Goal: Task Accomplishment & Management: Manage account settings

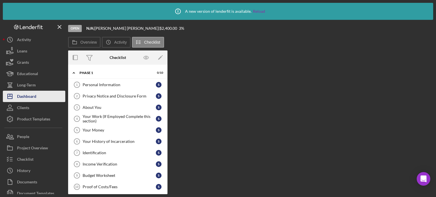
click at [32, 97] on div "Dashboard" at bounding box center [26, 97] width 19 height 13
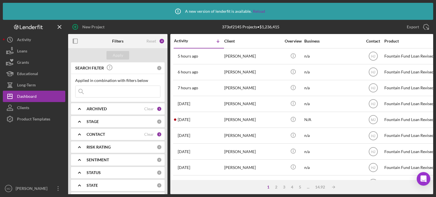
click at [79, 134] on polyline at bounding box center [79, 134] width 2 height 1
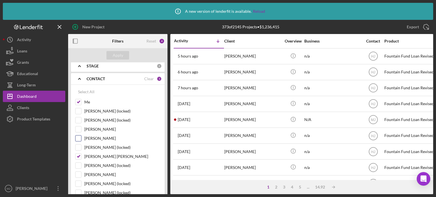
scroll to position [57, 0]
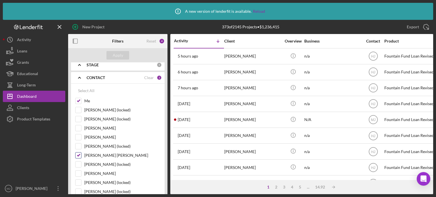
click at [81, 154] on input "[PERSON_NAME] [PERSON_NAME]" at bounding box center [79, 156] width 6 height 6
checkbox input "false"
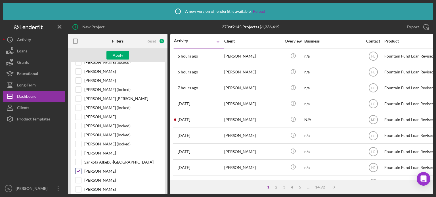
click at [80, 169] on input "[PERSON_NAME]" at bounding box center [79, 172] width 6 height 6
checkbox input "false"
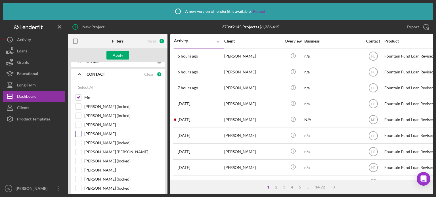
scroll to position [57, 0]
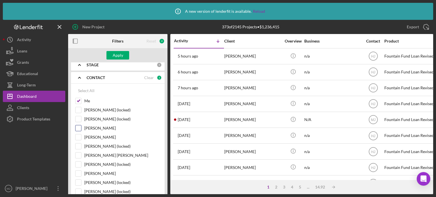
click at [79, 129] on input "[PERSON_NAME]" at bounding box center [79, 129] width 6 height 6
checkbox input "true"
click at [117, 56] on div "Apply" at bounding box center [118, 55] width 11 height 9
drag, startPoint x: 224, startPoint y: 120, endPoint x: 198, endPoint y: 26, distance: 96.9
click at [197, 26] on div "657 of 2145 Projects • $3,653,853" at bounding box center [251, 27] width 122 height 14
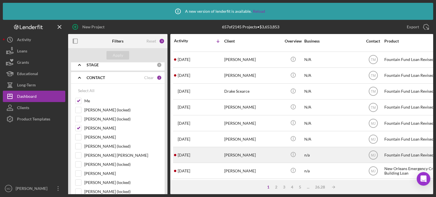
scroll to position [0, 0]
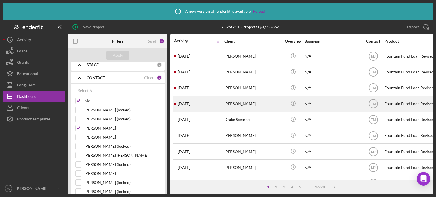
click at [215, 105] on div "[DATE] [PERSON_NAME]" at bounding box center [199, 104] width 50 height 15
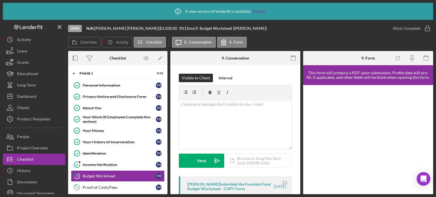
scroll to position [3, 0]
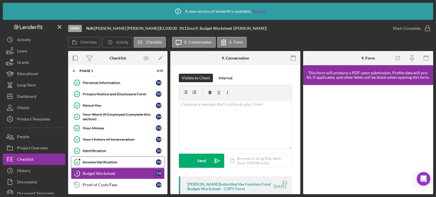
click at [98, 162] on div "Income Verification" at bounding box center [119, 162] width 73 height 5
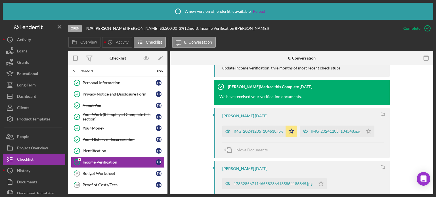
scroll to position [284, 0]
click at [98, 152] on div "Identification" at bounding box center [119, 151] width 73 height 5
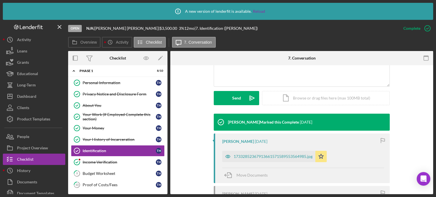
scroll to position [142, 0]
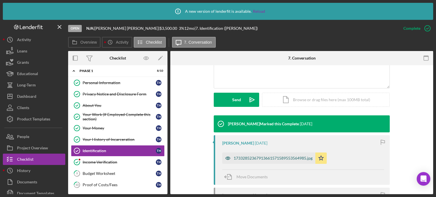
click at [255, 158] on div "17332852367913661571589553564985.jpg" at bounding box center [273, 158] width 79 height 5
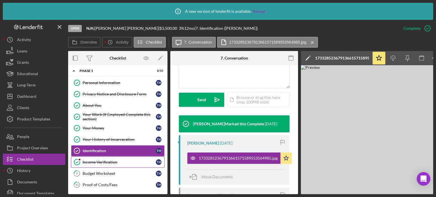
click at [106, 161] on div "Income Verification" at bounding box center [119, 162] width 73 height 5
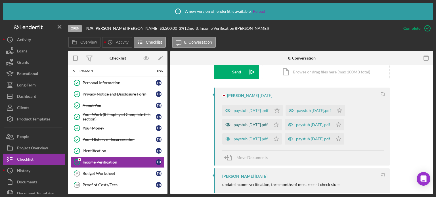
scroll to position [170, 0]
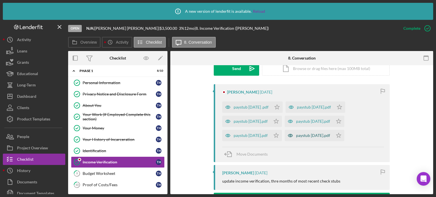
click at [307, 137] on div "paystub [DATE].pdf" at bounding box center [313, 136] width 34 height 5
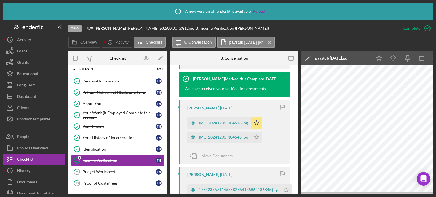
scroll to position [5, 0]
click at [78, 61] on icon "button" at bounding box center [75, 58] width 13 height 13
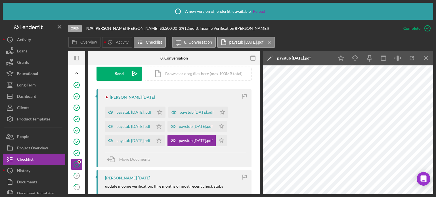
scroll to position [156, 0]
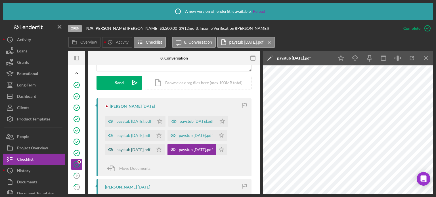
click at [130, 151] on div "paystub [DATE].pdf" at bounding box center [133, 150] width 34 height 5
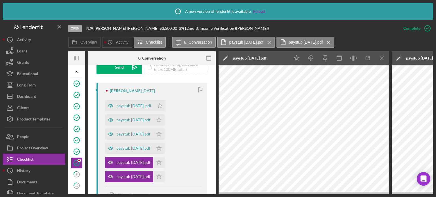
scroll to position [191, 0]
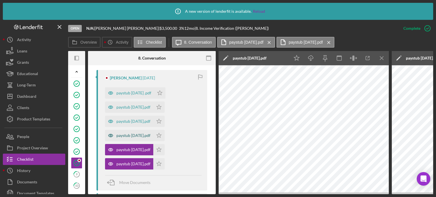
click at [138, 135] on div "paystub [DATE].pdf" at bounding box center [133, 136] width 34 height 5
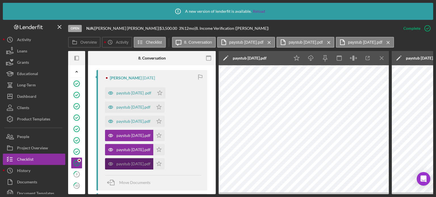
click at [123, 162] on div "paystub [DATE].pdf" at bounding box center [133, 164] width 34 height 5
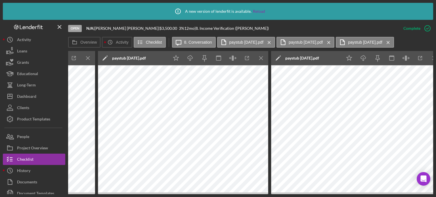
scroll to position [0, 302]
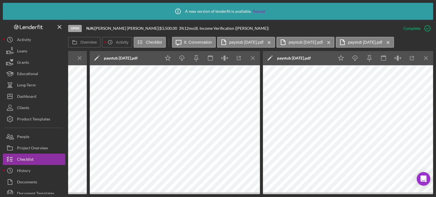
click at [80, 59] on icon "Icon/Menu Close" at bounding box center [80, 58] width 13 height 13
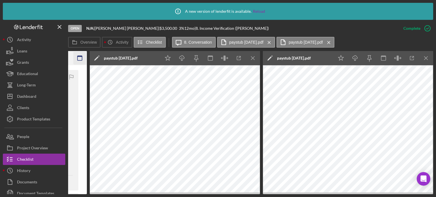
scroll to position [0, 129]
click at [252, 58] on icon "Icon/Menu Close" at bounding box center [253, 58] width 13 height 13
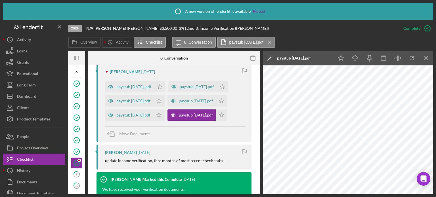
scroll to position [185, 0]
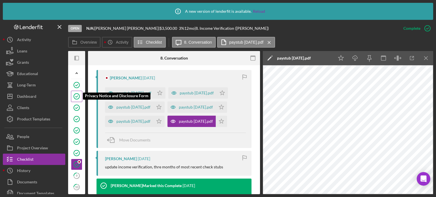
click at [73, 93] on icon "Privacy Notice and Disclosure Form" at bounding box center [77, 96] width 14 height 14
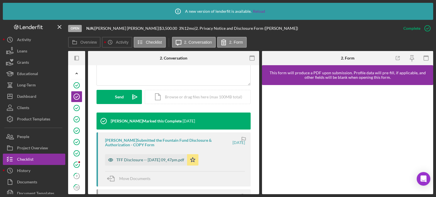
click at [138, 164] on div "TFF Disclosure -- [DATE] 09_47pm.pdf" at bounding box center [146, 160] width 82 height 11
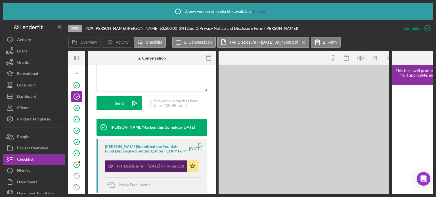
scroll to position [148, 0]
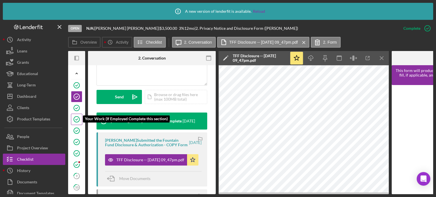
click at [75, 113] on icon "Your Work (If Employed Complete this section)" at bounding box center [77, 120] width 14 height 14
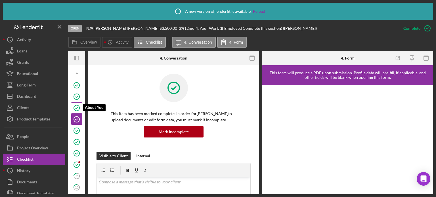
click at [77, 107] on icon "About You" at bounding box center [77, 108] width 14 height 14
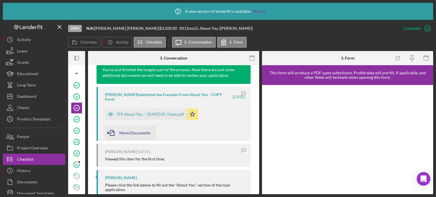
scroll to position [218, 0]
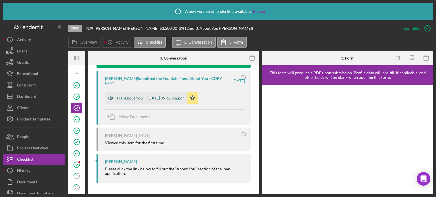
drag, startPoint x: 159, startPoint y: 92, endPoint x: 158, endPoint y: 96, distance: 3.8
click at [158, 95] on div "TFF About You -- [DATE] 09_55pm.pdf Icon/Star" at bounding box center [153, 97] width 96 height 14
click at [158, 96] on div "TFF About You -- [DATE] 09_55pm.pdf" at bounding box center [150, 98] width 68 height 5
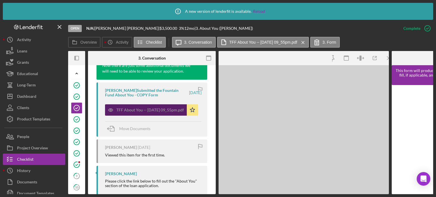
scroll to position [224, 0]
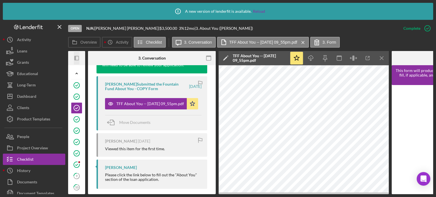
click at [75, 57] on icon "button" at bounding box center [74, 58] width 1 height 5
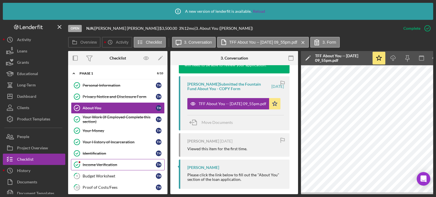
click at [96, 163] on div "Income Verification" at bounding box center [119, 165] width 73 height 5
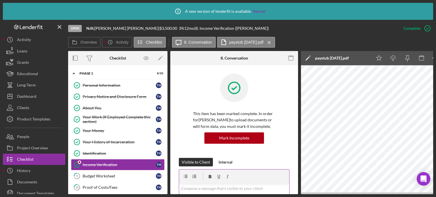
scroll to position [10, 0]
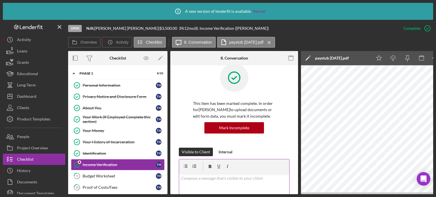
drag, startPoint x: 192, startPoint y: 195, endPoint x: 225, endPoint y: 186, distance: 33.9
click at [225, 186] on div "Icon/Info A new version of lenderfit is available. Reload Open N/A | [PERSON_NA…" at bounding box center [218, 98] width 436 height 197
drag, startPoint x: 222, startPoint y: 193, endPoint x: 226, endPoint y: 193, distance: 4.3
click at [226, 193] on div "Overview Internal Workflow Stage Open Icon/Dropdown Arrow Archive (can unarchiv…" at bounding box center [250, 122] width 365 height 143
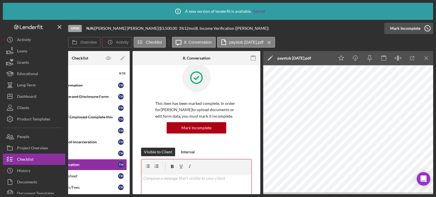
click at [427, 27] on icon "button" at bounding box center [428, 28] width 14 height 14
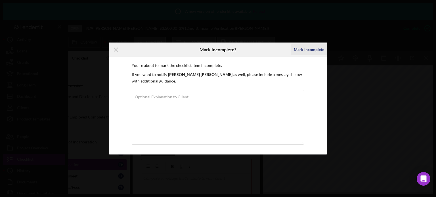
click at [303, 49] on div "Mark Incomplete" at bounding box center [309, 49] width 30 height 11
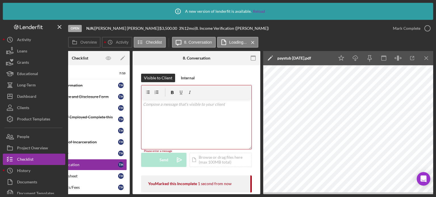
click at [177, 107] on p at bounding box center [196, 104] width 107 height 6
drag, startPoint x: 117, startPoint y: 195, endPoint x: 106, endPoint y: 197, distance: 11.0
click at [107, 194] on div "Icon/Info A new version of lenderfit is available. Reload Open N/A | [PERSON_NA…" at bounding box center [218, 98] width 436 height 197
drag, startPoint x: 104, startPoint y: 195, endPoint x: 82, endPoint y: 200, distance: 22.9
click at [82, 197] on html "Icon/Info A new version of lenderfit is available. Reload Open N/A | [PERSON_NA…" at bounding box center [218, 98] width 436 height 197
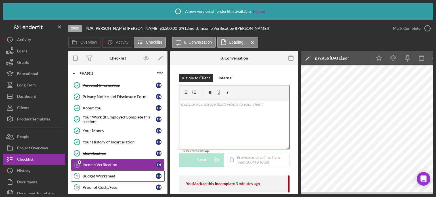
click at [95, 177] on div "Budget Worksheet" at bounding box center [119, 176] width 73 height 5
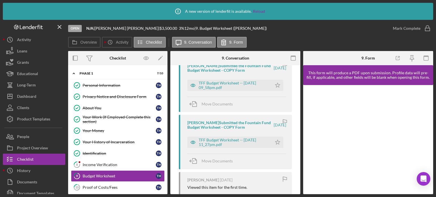
scroll to position [85, 0]
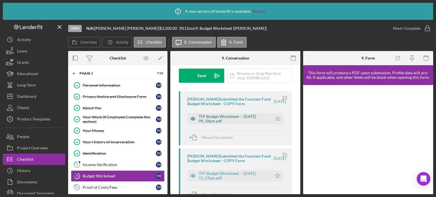
click at [225, 118] on div "TFF Budget Worksheet -- [DATE] 09_58pm.pdf" at bounding box center [234, 118] width 70 height 9
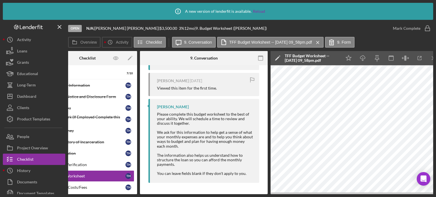
scroll to position [0, 24]
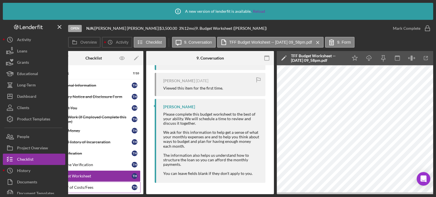
click at [108, 186] on div "Proof of Costs/Fees" at bounding box center [95, 188] width 73 height 5
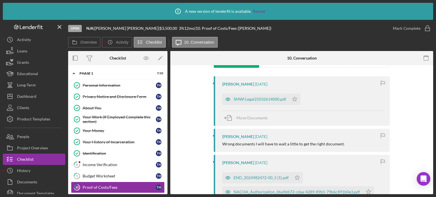
scroll to position [114, 0]
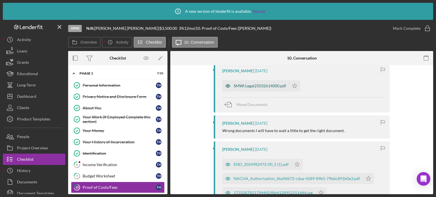
click at [265, 87] on div "SMWI Legal25032614000.pdf" at bounding box center [260, 86] width 53 height 5
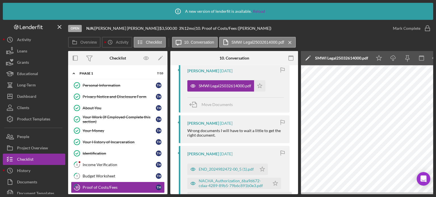
drag, startPoint x: 247, startPoint y: 195, endPoint x: 260, endPoint y: 194, distance: 13.1
click at [260, 194] on div "Icon/Info A new version of lenderfit is available. Reload Open N/A | [PERSON_NA…" at bounding box center [218, 98] width 436 height 197
click at [236, 170] on div "END_2024982472-00_5 (1).pdf" at bounding box center [226, 169] width 55 height 5
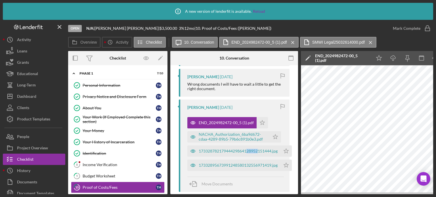
scroll to position [170, 0]
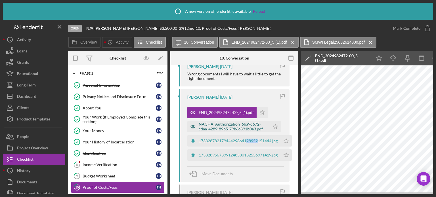
click at [227, 128] on div "NACHA_Authorization_6ba9d672-cdaa-4289-89b5-79b6c891b0e3.pdf" at bounding box center [233, 126] width 68 height 9
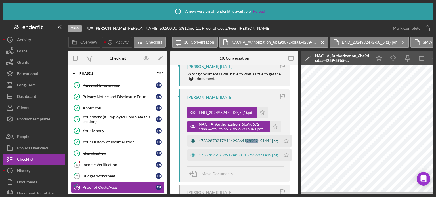
click at [231, 141] on div "17332878217944429864128952151444.jpg" at bounding box center [238, 141] width 79 height 5
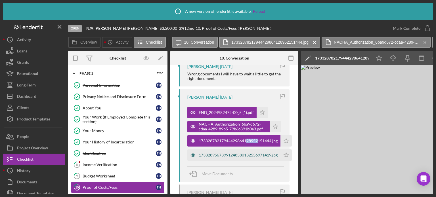
click at [217, 161] on div "17332895673991248580132556971419.jpg" at bounding box center [234, 155] width 93 height 11
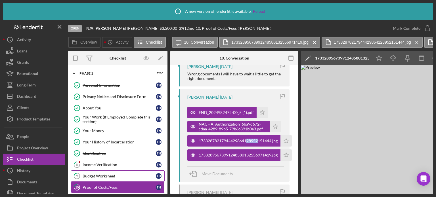
click at [99, 175] on div "Budget Worksheet" at bounding box center [119, 176] width 73 height 5
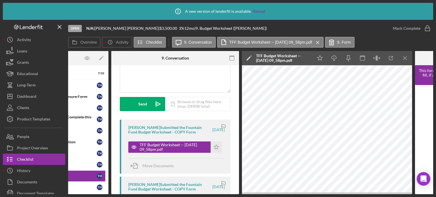
scroll to position [0, 88]
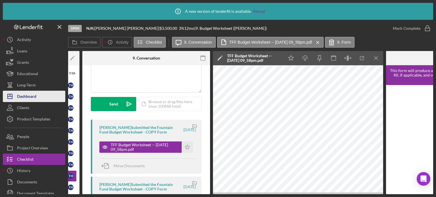
click at [38, 98] on button "Icon/Dashboard Dashboard" at bounding box center [34, 96] width 63 height 11
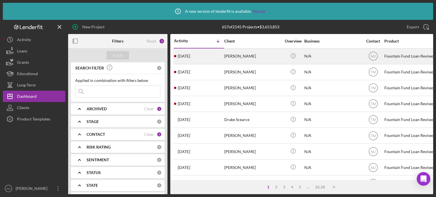
click at [246, 59] on div "[PERSON_NAME]" at bounding box center [252, 56] width 57 height 15
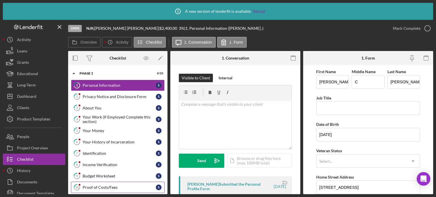
click at [89, 186] on div "Proof of Costs/Fees" at bounding box center [119, 188] width 73 height 5
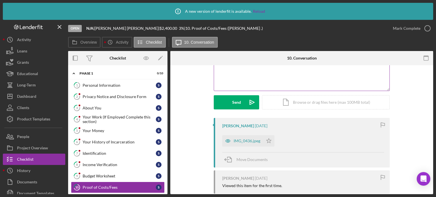
scroll to position [85, 0]
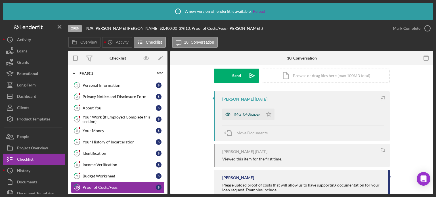
click at [249, 113] on div "IMG_0436.jpeg" at bounding box center [247, 114] width 27 height 5
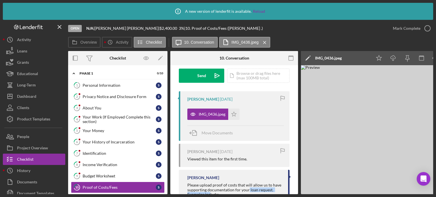
drag, startPoint x: 210, startPoint y: 195, endPoint x: 248, endPoint y: 189, distance: 37.9
click at [248, 189] on div "Icon/Info A new version of lenderfit is available. Reload Open N/A | [PERSON_NA…" at bounding box center [218, 98] width 436 height 197
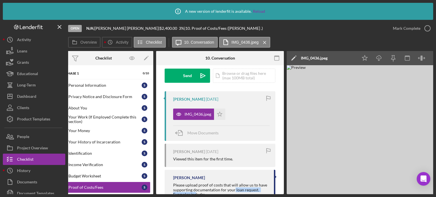
scroll to position [0, 0]
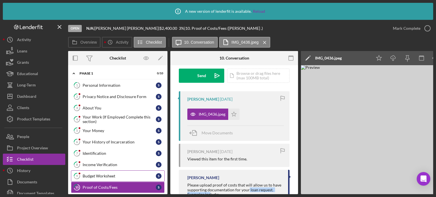
click at [107, 176] on div "Budget Worksheet" at bounding box center [119, 176] width 73 height 5
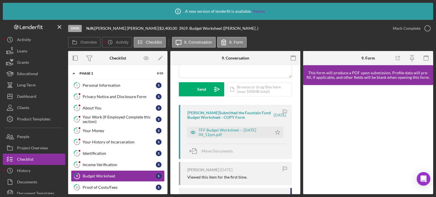
scroll to position [85, 0]
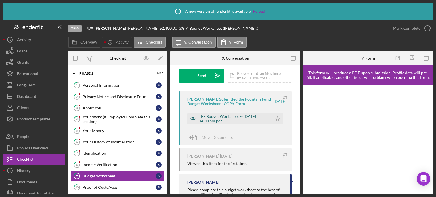
click at [242, 120] on div "TFF Budget Worksheet -- [DATE] 04_11pm.pdf" at bounding box center [234, 118] width 70 height 9
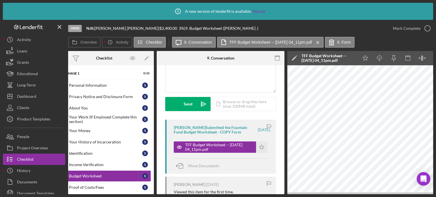
scroll to position [0, 0]
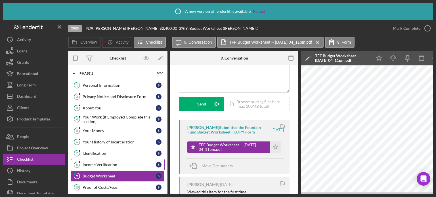
click at [93, 165] on div "Income Verification" at bounding box center [119, 165] width 73 height 5
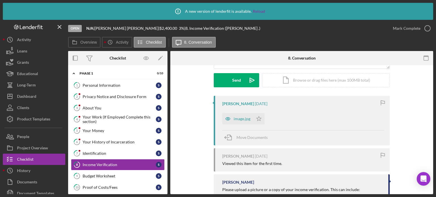
scroll to position [85, 0]
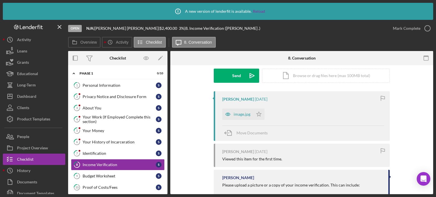
click at [241, 114] on div "image.jpg" at bounding box center [242, 114] width 17 height 5
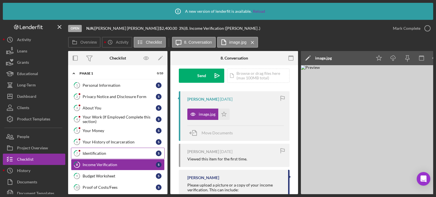
click at [101, 154] on div "Identification" at bounding box center [119, 153] width 73 height 5
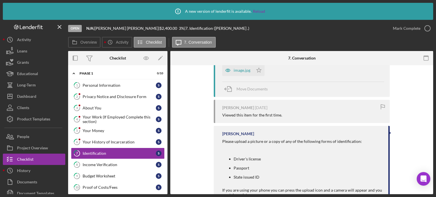
scroll to position [114, 0]
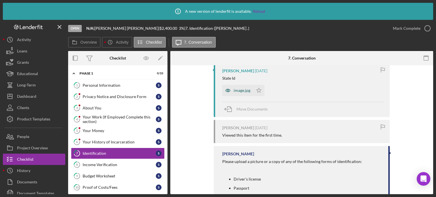
click at [238, 91] on div "image.jpg" at bounding box center [242, 90] width 17 height 5
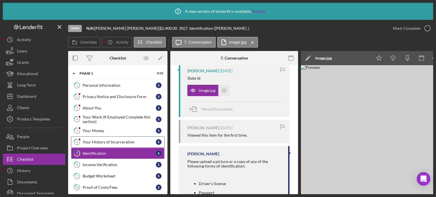
click at [95, 141] on div "Your History of Incarceration" at bounding box center [119, 142] width 73 height 5
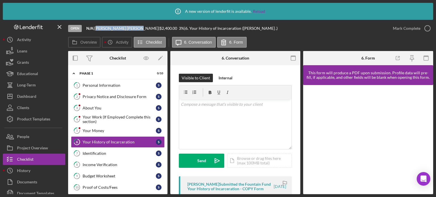
drag, startPoint x: 99, startPoint y: 30, endPoint x: 90, endPoint y: 26, distance: 9.8
click at [130, 33] on div "Open N/A | [PERSON_NAME] | $2,400.00 3 % | 6. Your History of Incarceration ([P…" at bounding box center [227, 28] width 319 height 17
drag, startPoint x: 98, startPoint y: 29, endPoint x: 133, endPoint y: 26, distance: 35.3
click at [133, 26] on div "[PERSON_NAME] |" at bounding box center [127, 28] width 65 height 5
copy div "[PERSON_NAME]"
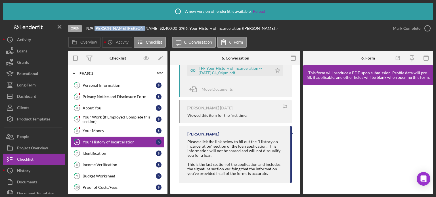
scroll to position [142, 0]
click at [28, 95] on div "Dashboard" at bounding box center [26, 97] width 19 height 13
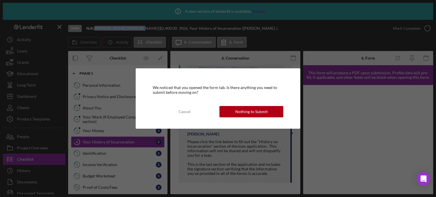
click at [254, 111] on div "Nothing to Submit" at bounding box center [252, 111] width 32 height 11
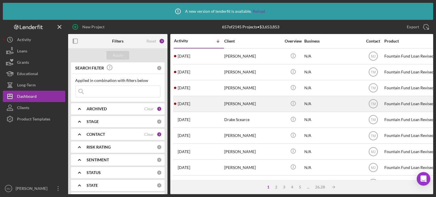
click at [244, 105] on div "[PERSON_NAME]" at bounding box center [252, 104] width 57 height 15
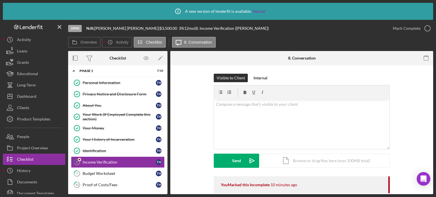
scroll to position [3, 0]
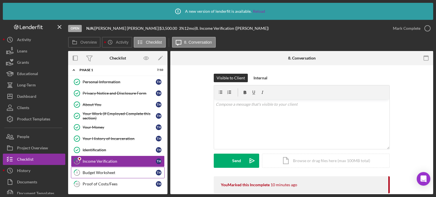
click at [101, 171] on div "Budget Worksheet" at bounding box center [119, 173] width 73 height 5
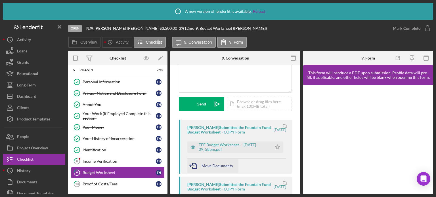
scroll to position [85, 0]
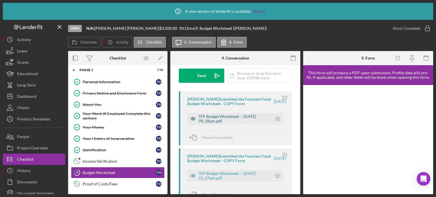
click at [216, 118] on div "TFF Budget Worksheet -- [DATE] 09_58pm.pdf" at bounding box center [234, 118] width 70 height 9
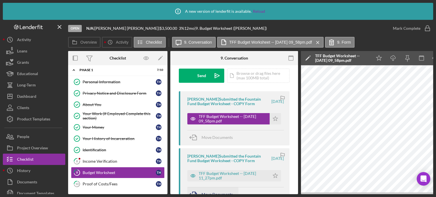
drag, startPoint x: 232, startPoint y: 195, endPoint x: 237, endPoint y: 192, distance: 5.5
click at [236, 192] on div "Icon/Info A new version of lenderfit is available. Reload Open N/A | [PERSON_NA…" at bounding box center [218, 98] width 436 height 197
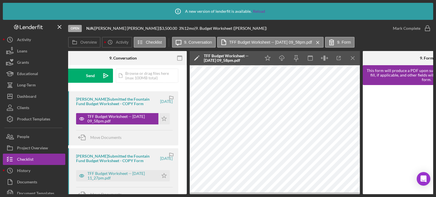
scroll to position [0, 113]
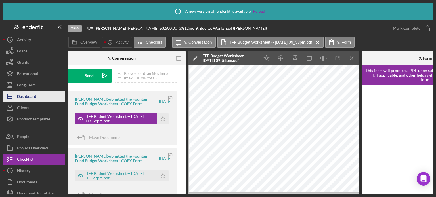
click at [41, 97] on button "Icon/Dashboard Dashboard" at bounding box center [34, 96] width 63 height 11
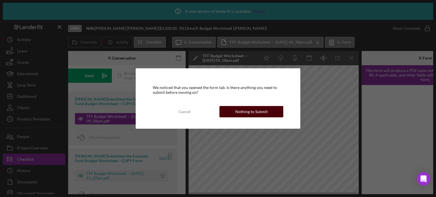
click at [251, 111] on div "Nothing to Submit" at bounding box center [252, 111] width 32 height 11
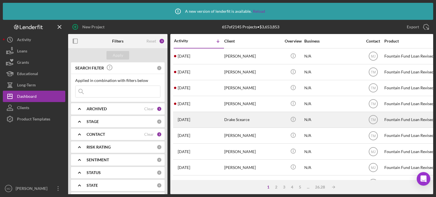
click at [228, 120] on div "Drake Scearce" at bounding box center [252, 120] width 57 height 15
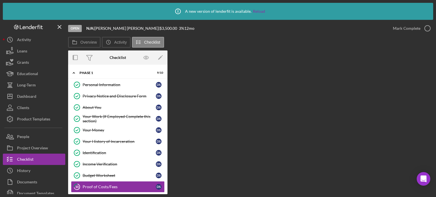
scroll to position [3, 0]
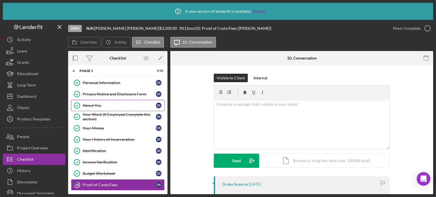
click at [84, 106] on div "About You" at bounding box center [119, 105] width 73 height 5
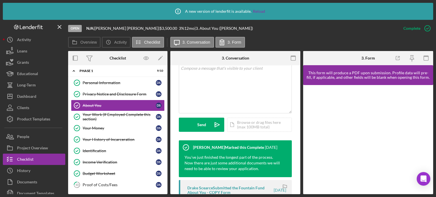
scroll to position [170, 0]
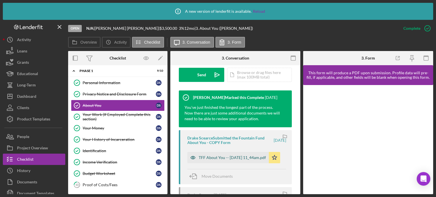
click at [236, 159] on div "TFF About You -- [DATE] 11_44am.pdf" at bounding box center [232, 158] width 67 height 5
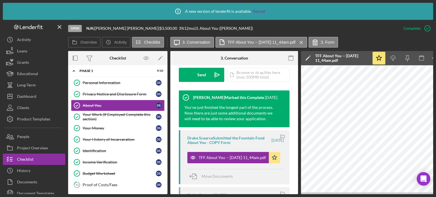
drag, startPoint x: 234, startPoint y: 195, endPoint x: 270, endPoint y: 193, distance: 36.4
click at [270, 193] on div "Icon/Info A new version of lenderfit is available. Reload Open N/A | Drake Scea…" at bounding box center [218, 98] width 436 height 197
click at [292, 60] on icon "button" at bounding box center [291, 58] width 13 height 13
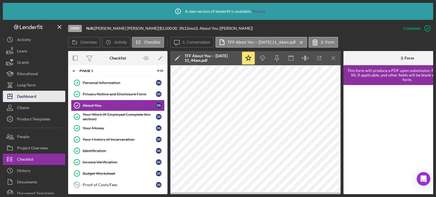
click at [36, 97] on div "Dashboard" at bounding box center [26, 97] width 19 height 13
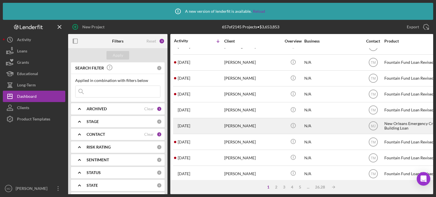
scroll to position [199, 0]
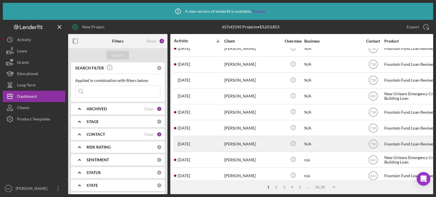
click at [234, 145] on div "[PERSON_NAME]" at bounding box center [252, 144] width 57 height 15
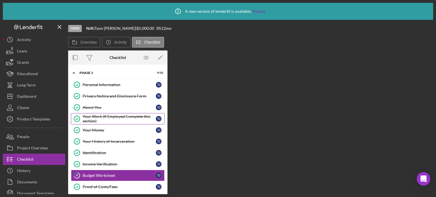
scroll to position [3, 0]
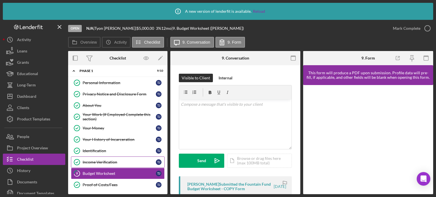
click at [102, 162] on div "Income Verification" at bounding box center [119, 162] width 73 height 5
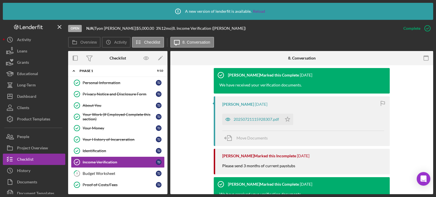
scroll to position [142, 0]
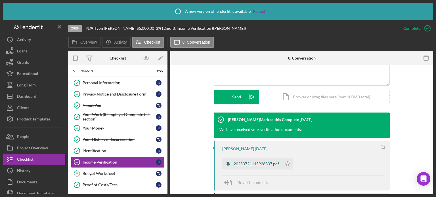
click at [251, 165] on div "20250721115928307.pdf" at bounding box center [256, 164] width 45 height 5
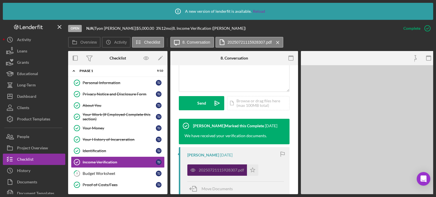
scroll to position [148, 0]
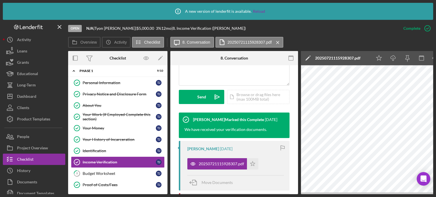
drag, startPoint x: 212, startPoint y: 195, endPoint x: 229, endPoint y: 193, distance: 17.1
click at [229, 193] on div "Icon/Info A new version of lenderfit is available. Reload Open N/A | [PERSON_NA…" at bounding box center [218, 98] width 436 height 197
click at [75, 57] on icon "button" at bounding box center [75, 58] width 13 height 13
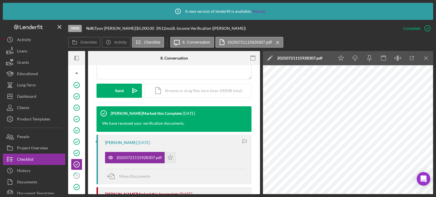
scroll to position [142, 0]
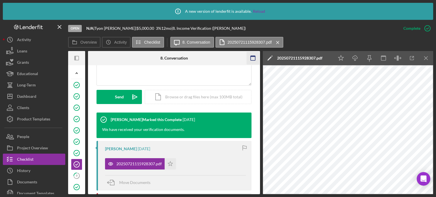
click at [251, 57] on icon "button" at bounding box center [253, 58] width 13 height 13
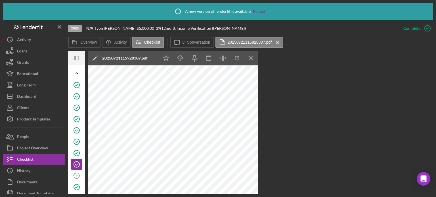
scroll to position [0, 0]
click at [74, 59] on icon "button" at bounding box center [74, 58] width 1 height 5
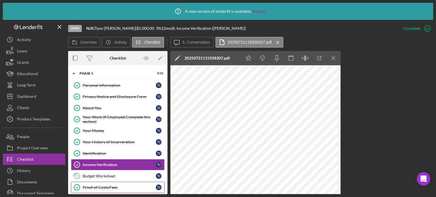
click at [93, 188] on div "Proof of Costs/Fees" at bounding box center [119, 188] width 73 height 5
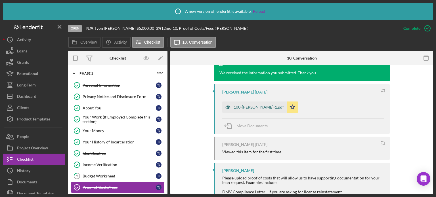
click at [266, 106] on div "100-[PERSON_NAME]-1.pdf" at bounding box center [259, 107] width 50 height 5
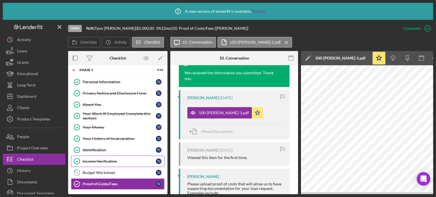
scroll to position [5, 0]
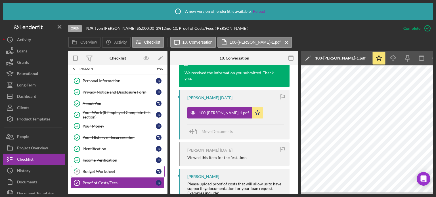
click at [97, 173] on div "Budget Worksheet" at bounding box center [119, 172] width 73 height 5
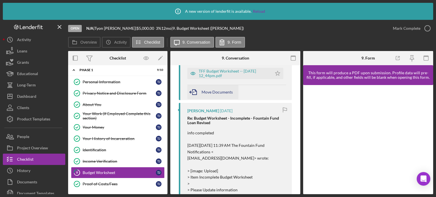
scroll to position [114, 0]
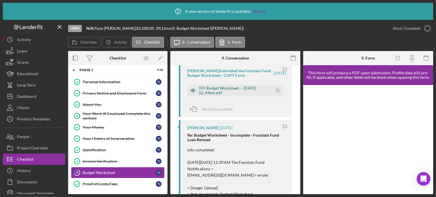
click at [228, 89] on div "TFF Budget Worksheet -- [DATE] 12_44pm.pdf" at bounding box center [234, 90] width 70 height 9
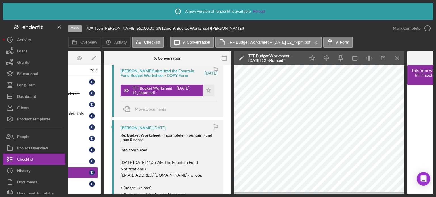
scroll to position [0, 70]
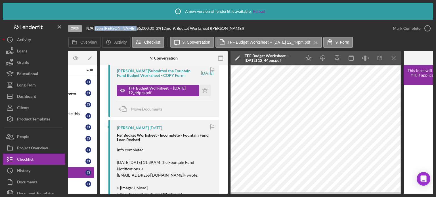
drag, startPoint x: 98, startPoint y: 29, endPoint x: 121, endPoint y: 31, distance: 23.1
click at [121, 31] on div "Open N/A | [PERSON_NAME] | $5,000.00 3 % 12 mo | 9. Budget Worksheet ([PERSON_N…" at bounding box center [227, 28] width 319 height 17
copy div "[PERSON_NAME]"
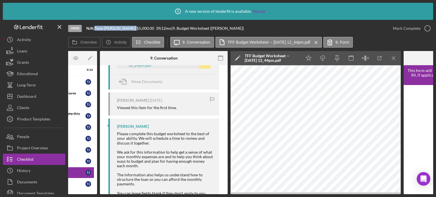
scroll to position [476, 0]
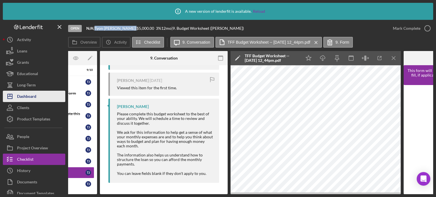
click at [27, 98] on div "Dashboard" at bounding box center [26, 97] width 19 height 13
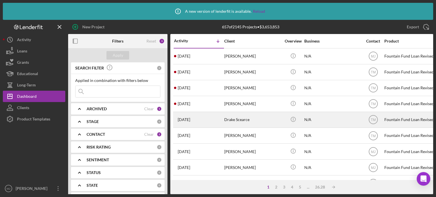
click at [222, 117] on div "[DATE] [PERSON_NAME]" at bounding box center [199, 120] width 50 height 15
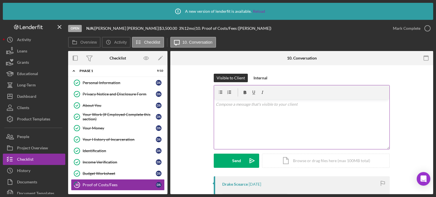
scroll to position [3, 0]
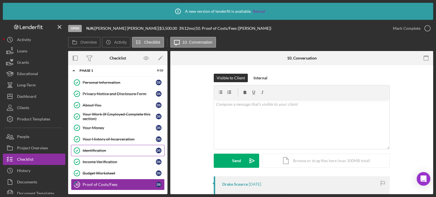
click at [107, 153] on link "Identification Identification D S" at bounding box center [118, 150] width 94 height 11
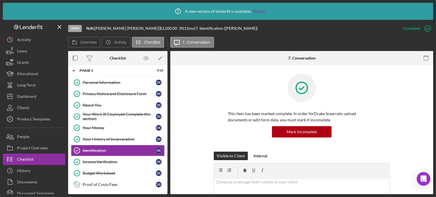
scroll to position [3, 0]
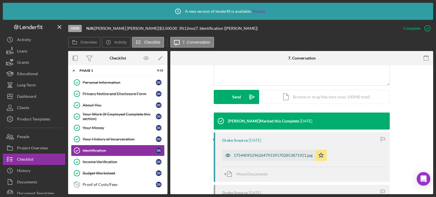
click at [247, 157] on div "17544095296264791391702853871921.jpg" at bounding box center [273, 155] width 79 height 5
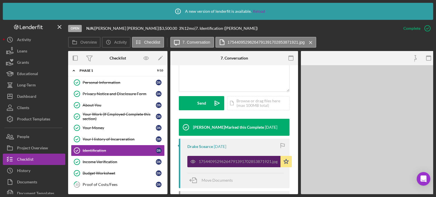
scroll to position [148, 0]
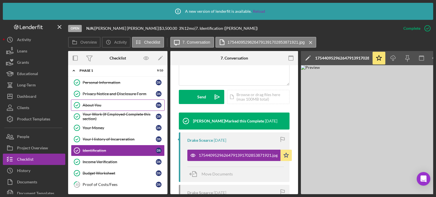
click at [95, 105] on div "About You" at bounding box center [119, 105] width 73 height 5
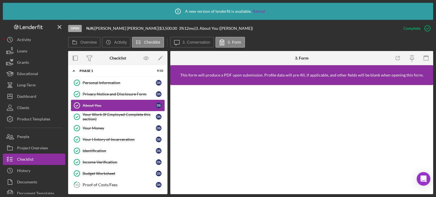
scroll to position [3, 0]
click at [114, 103] on div "About You" at bounding box center [119, 105] width 73 height 5
click at [91, 105] on div "About You" at bounding box center [119, 105] width 73 height 5
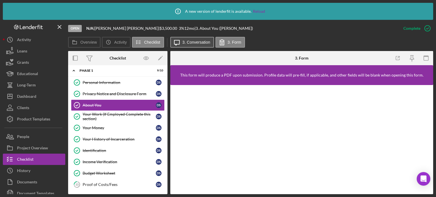
click at [193, 37] on button "Icon/Message 3. Conversation" at bounding box center [192, 42] width 44 height 11
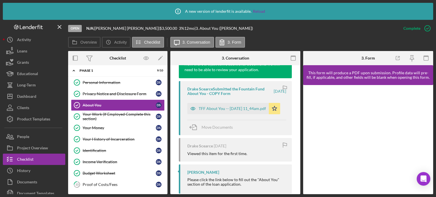
scroll to position [227, 0]
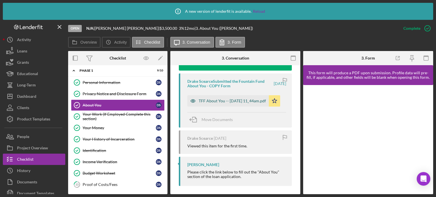
click at [210, 102] on div "TFF About You -- [DATE] 11_44am.pdf" at bounding box center [232, 101] width 67 height 5
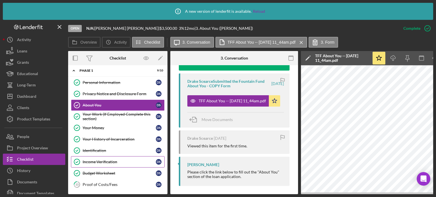
click at [101, 161] on div "Income Verification" at bounding box center [119, 162] width 73 height 5
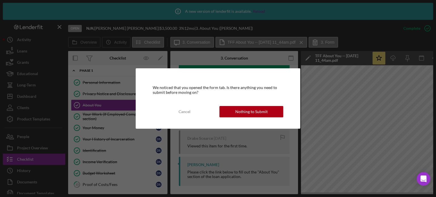
click at [259, 110] on div "Nothing to Submit" at bounding box center [252, 111] width 32 height 11
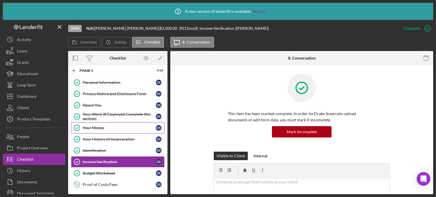
scroll to position [3, 0]
click at [96, 171] on div "Budget Worksheet" at bounding box center [119, 173] width 73 height 5
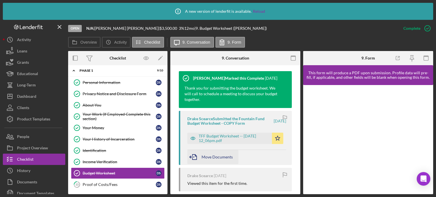
scroll to position [227, 0]
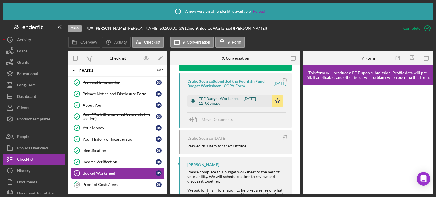
click at [241, 102] on div "TFF Budget Worksheet -- [DATE] 12_06pm.pdf" at bounding box center [234, 101] width 70 height 9
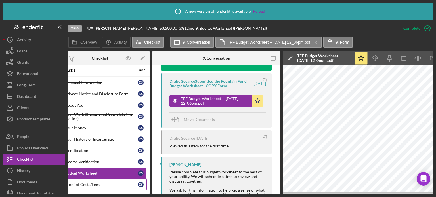
scroll to position [0, 13]
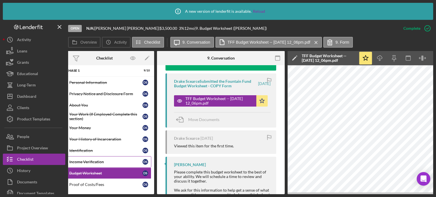
click at [88, 162] on div "Income Verification" at bounding box center [105, 162] width 73 height 5
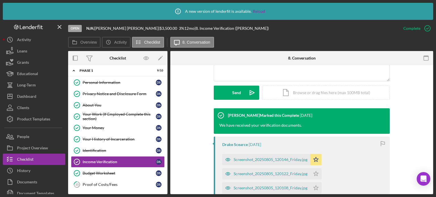
scroll to position [199, 0]
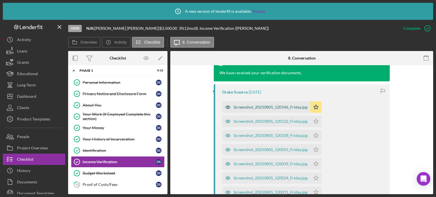
click at [274, 111] on div "Screenshot_20250805_120146_Friday.jpg" at bounding box center [266, 107] width 88 height 11
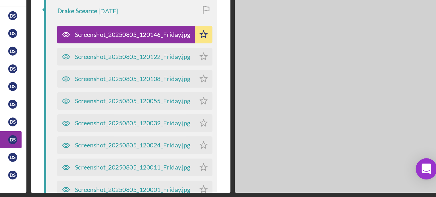
scroll to position [260, 0]
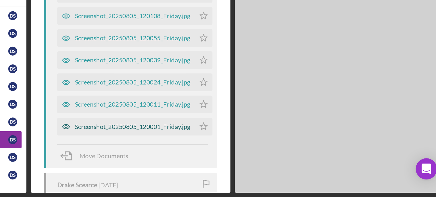
click at [237, 151] on div "Screenshot_20250805_120001_Friday.jpg" at bounding box center [236, 152] width 74 height 5
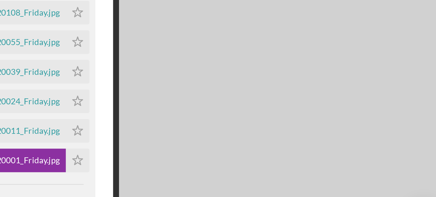
scroll to position [0, 26]
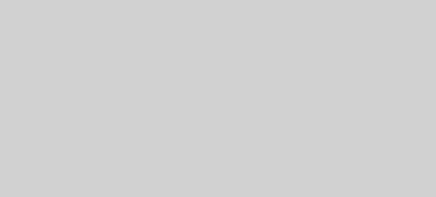
click at [369, 133] on img at bounding box center [360, 129] width 170 height 129
click at [322, 110] on img at bounding box center [360, 129] width 170 height 129
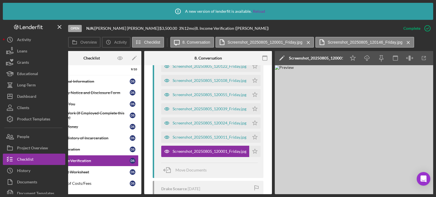
scroll to position [0, 0]
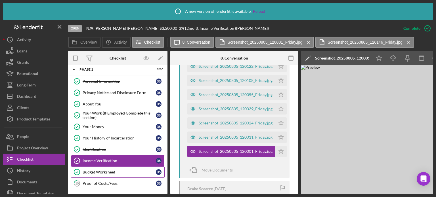
click at [97, 170] on div "Budget Worksheet" at bounding box center [119, 172] width 73 height 5
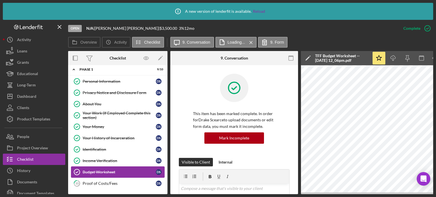
scroll to position [4, 0]
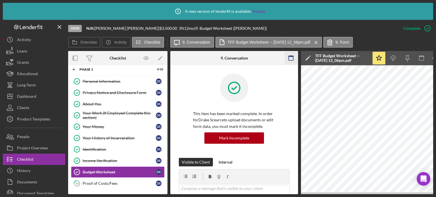
click at [292, 60] on rect "button" at bounding box center [291, 58] width 5 height 5
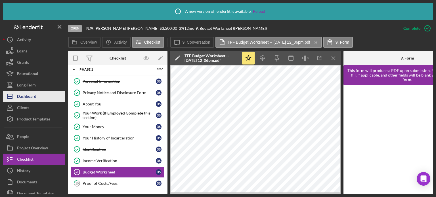
click at [37, 96] on button "Icon/Dashboard Dashboard" at bounding box center [34, 96] width 63 height 11
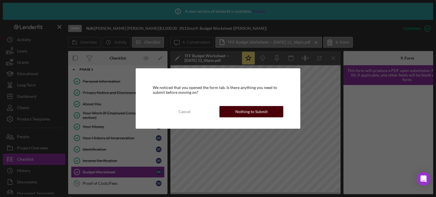
click at [250, 110] on div "Nothing to Submit" at bounding box center [252, 111] width 32 height 11
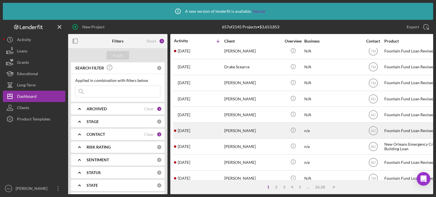
scroll to position [85, 0]
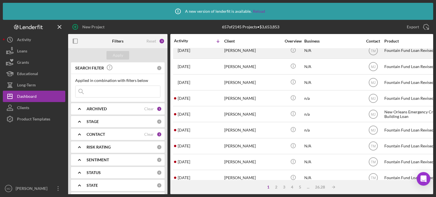
click at [255, 53] on div "[PERSON_NAME]" at bounding box center [252, 50] width 57 height 15
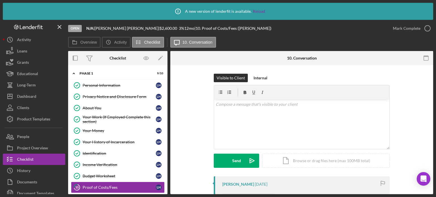
scroll to position [3, 0]
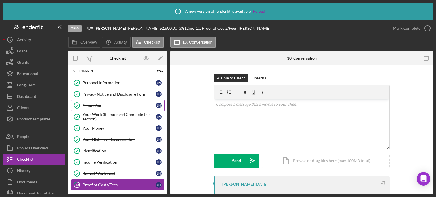
click at [92, 104] on div "About You" at bounding box center [119, 105] width 73 height 5
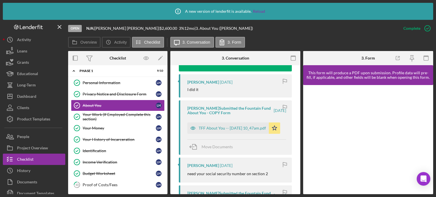
scroll to position [227, 0]
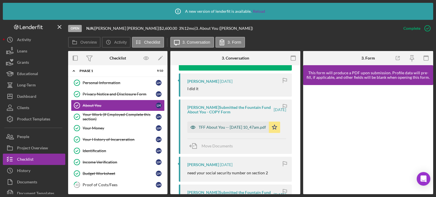
drag, startPoint x: 222, startPoint y: 122, endPoint x: 223, endPoint y: 126, distance: 3.5
click at [222, 122] on div "TFF About You -- [DATE] 10_47am.pdf" at bounding box center [229, 127] width 82 height 11
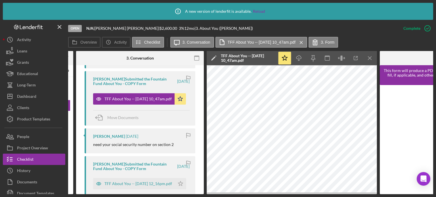
scroll to position [284, 0]
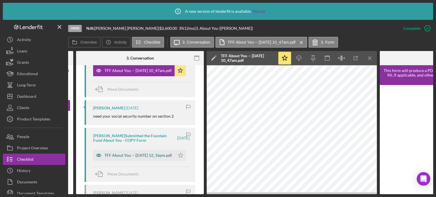
click at [138, 157] on div "TFF About You -- [DATE] 12_16pm.pdf" at bounding box center [139, 155] width 68 height 5
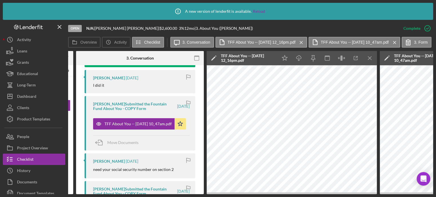
scroll to position [227, 0]
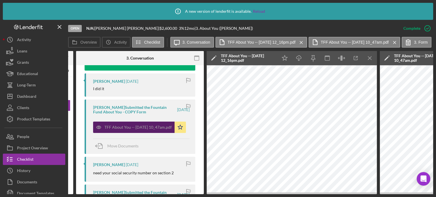
click at [132, 125] on div "TFF About You -- [DATE] 10_47am.pdf" at bounding box center [138, 127] width 67 height 5
drag, startPoint x: 172, startPoint y: 126, endPoint x: 160, endPoint y: 128, distance: 12.1
click at [169, 126] on div "TFF About You -- [DATE] 10_47am.pdf" at bounding box center [134, 127] width 82 height 11
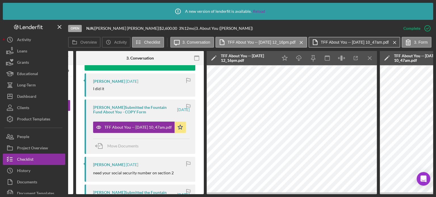
click at [372, 43] on label "TFF About You -- [DATE] 10_47am.pdf" at bounding box center [355, 42] width 68 height 5
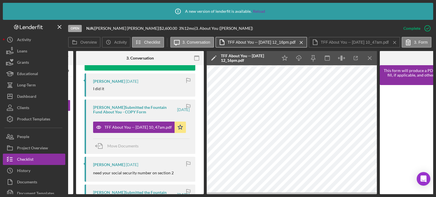
click at [291, 42] on label "TFF About You -- [DATE] 12_16pm.pdf" at bounding box center [262, 42] width 68 height 5
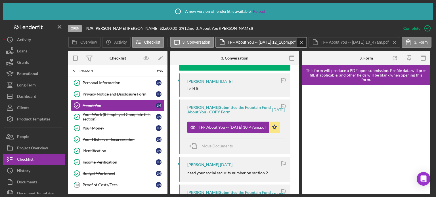
click at [305, 41] on icon "Icon/Menu Close" at bounding box center [302, 43] width 10 height 14
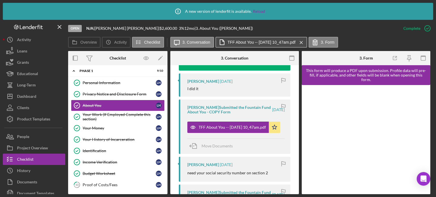
click at [275, 39] on button "TFF About You -- [DATE] 10_47am.pdf Icon/Menu Close" at bounding box center [262, 42] width 92 height 11
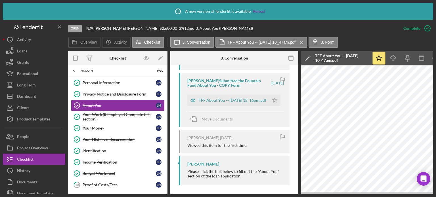
scroll to position [341, 0]
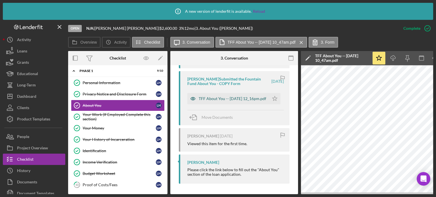
click at [223, 99] on div "TFF About You -- [DATE] 12_16pm.pdf" at bounding box center [233, 99] width 68 height 5
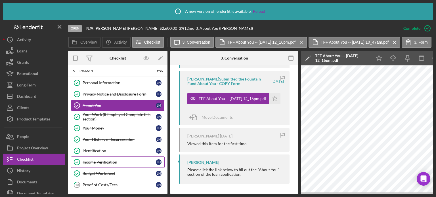
click at [108, 160] on div "Income Verification" at bounding box center [119, 162] width 73 height 5
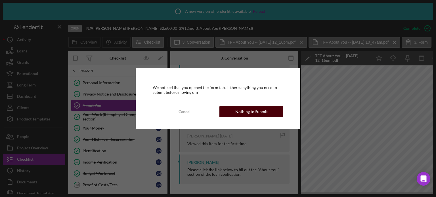
click at [243, 112] on div "Nothing to Submit" at bounding box center [252, 111] width 32 height 11
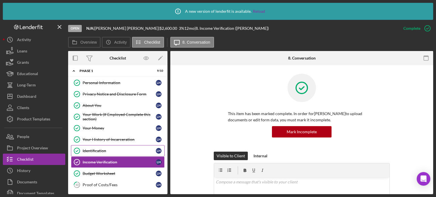
scroll to position [3, 0]
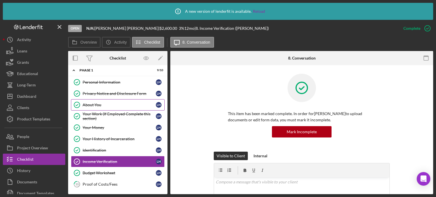
click at [100, 104] on div "About You" at bounding box center [119, 105] width 73 height 5
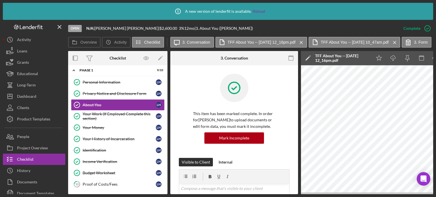
scroll to position [0, 41]
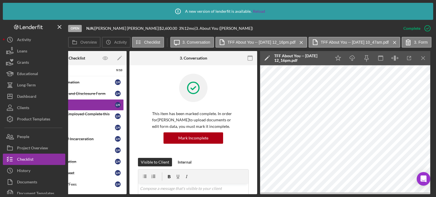
drag, startPoint x: 118, startPoint y: 195, endPoint x: 77, endPoint y: 190, distance: 41.4
click at [78, 191] on div "Icon/Info A new version of lenderfit is available. Reload Open N/A | [PERSON_NA…" at bounding box center [218, 98] width 436 height 197
click at [93, 195] on div "Icon/Info A new version of lenderfit is available. Reload Open N/A | [PERSON_NA…" at bounding box center [218, 98] width 436 height 197
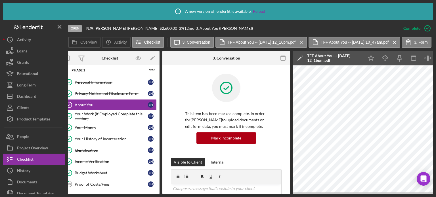
scroll to position [0, 0]
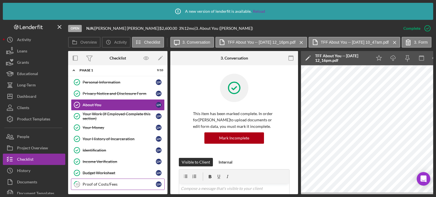
click at [96, 182] on div "Proof of Costs/Fees" at bounding box center [119, 184] width 73 height 5
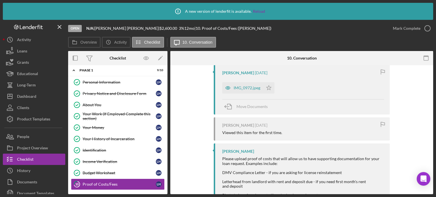
scroll to position [114, 0]
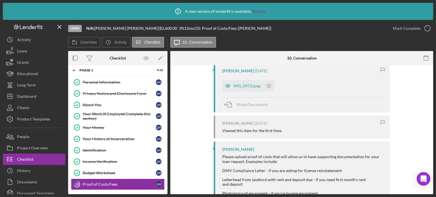
click at [257, 84] on div "IMG_0972.jpeg" at bounding box center [247, 86] width 27 height 5
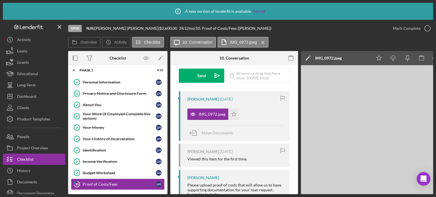
scroll to position [85, 0]
click at [94, 172] on div "Budget Worksheet" at bounding box center [119, 173] width 73 height 5
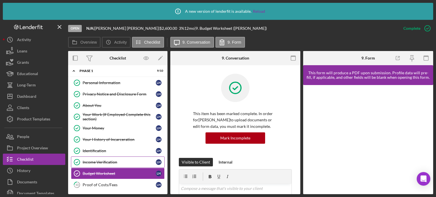
scroll to position [3, 0]
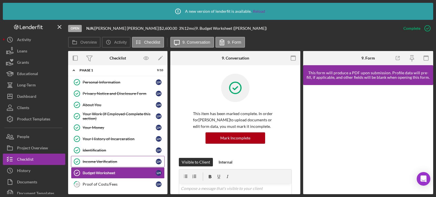
click at [92, 160] on div "Income Verification" at bounding box center [119, 162] width 73 height 5
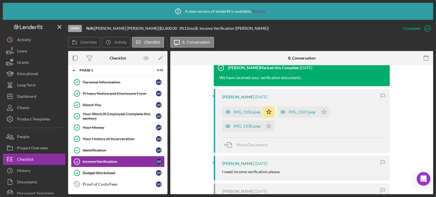
scroll to position [170, 0]
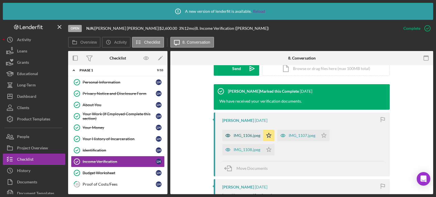
click at [247, 135] on div "IMG_1106.jpeg" at bounding box center [247, 136] width 27 height 5
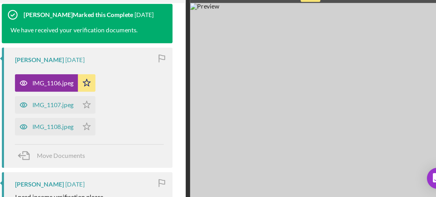
scroll to position [191, 0]
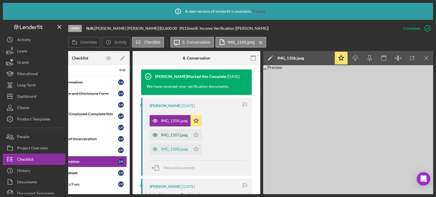
click at [171, 136] on div "IMG_1107.jpeg" at bounding box center [174, 135] width 27 height 5
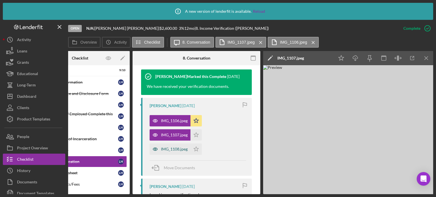
click at [167, 149] on div "IMG_1108.jpeg" at bounding box center [174, 149] width 27 height 5
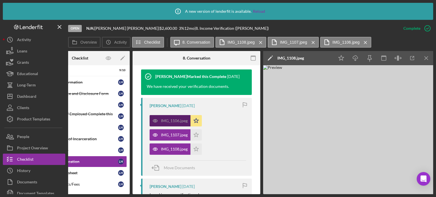
click at [167, 119] on div "IMG_1106.jpeg" at bounding box center [174, 121] width 27 height 5
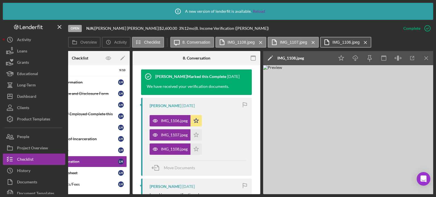
click at [336, 44] on label "IMG_1106.jpeg" at bounding box center [346, 42] width 27 height 5
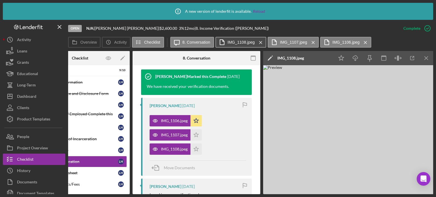
click at [238, 43] on label "IMG_1108.jpeg" at bounding box center [241, 42] width 27 height 5
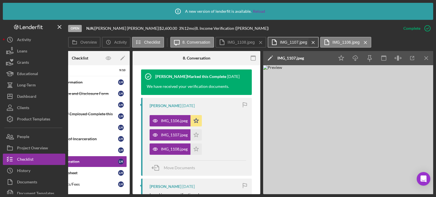
click at [258, 43] on icon "Icon/Menu Close" at bounding box center [261, 43] width 10 height 14
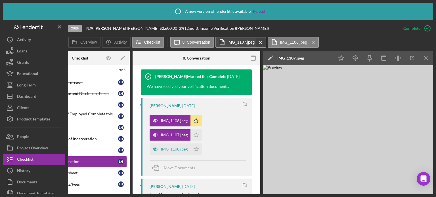
click at [258, 44] on icon "Icon/Menu Close" at bounding box center [261, 43] width 10 height 14
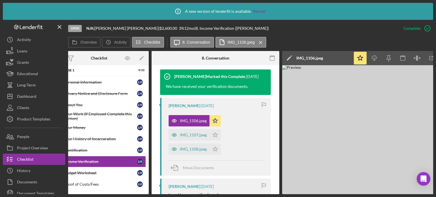
scroll to position [0, 0]
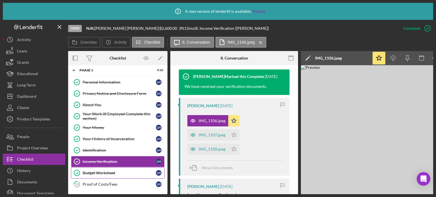
click at [104, 171] on div "Budget Worksheet" at bounding box center [119, 173] width 73 height 5
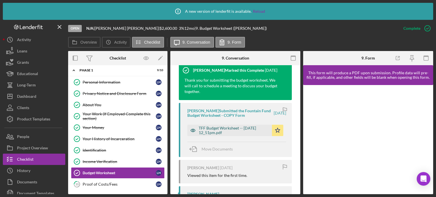
scroll to position [199, 0]
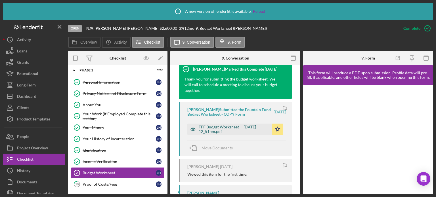
click at [219, 134] on div "TFF Budget Worksheet -- [DATE] 12_51pm.pdf" at bounding box center [234, 129] width 70 height 9
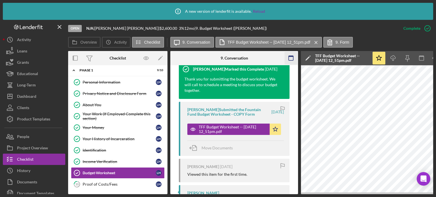
drag, startPoint x: 291, startPoint y: 57, endPoint x: 287, endPoint y: 60, distance: 4.3
click at [290, 58] on icon "button" at bounding box center [291, 58] width 13 height 13
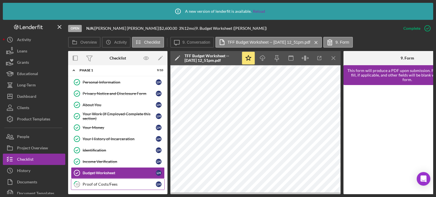
click at [98, 183] on div "Proof of Costs/Fees" at bounding box center [119, 184] width 73 height 5
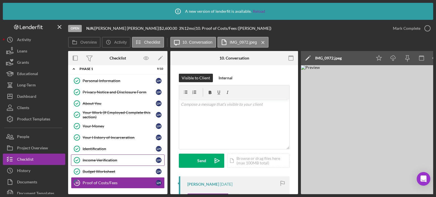
scroll to position [5, 0]
click at [95, 170] on div "Budget Worksheet" at bounding box center [119, 172] width 73 height 5
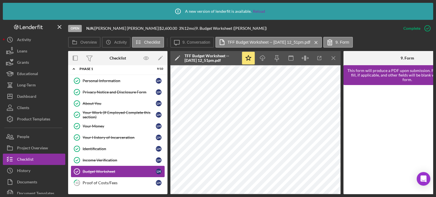
scroll to position [5, 0]
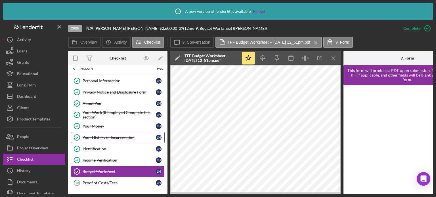
click at [99, 139] on link "Your History of Incarceration Your History of Incarceration L H" at bounding box center [118, 137] width 94 height 11
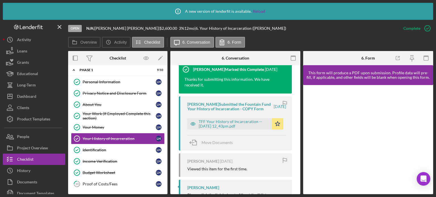
scroll to position [199, 0]
click at [233, 130] on div "TFF Your History of Incarceration -- [DATE] 12_43pm.pdf" at bounding box center [230, 123] width 85 height 11
